Goal: Find specific page/section: Find specific page/section

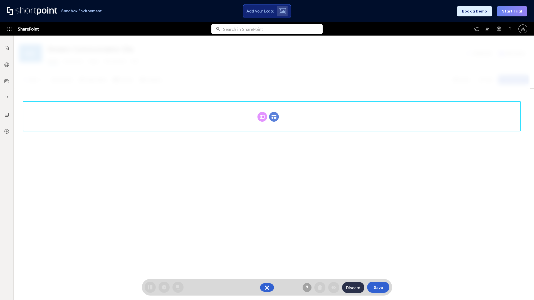
click at [274, 117] on circle at bounding box center [274, 117] width 10 height 10
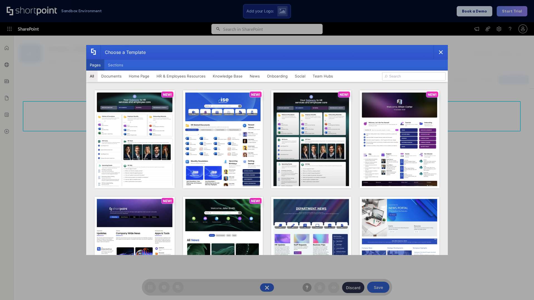
click at [95, 65] on button "Pages" at bounding box center [95, 64] width 18 height 11
type input "HR 5"
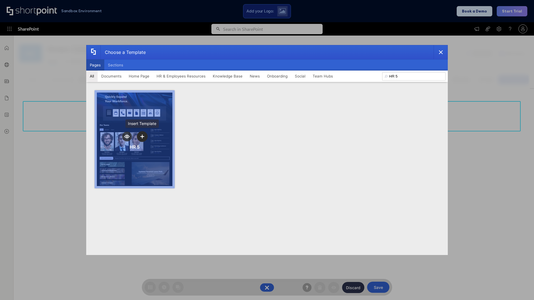
click at [142, 136] on icon "template selector" at bounding box center [142, 137] width 4 height 4
